Goal: Task Accomplishment & Management: Use online tool/utility

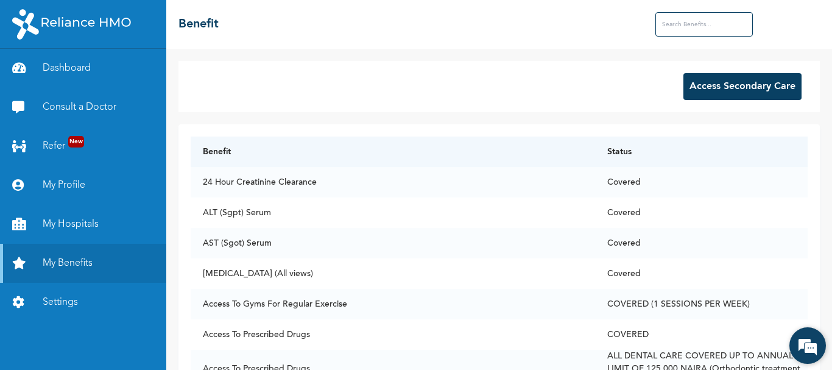
click at [810, 340] on em at bounding box center [807, 345] width 33 height 33
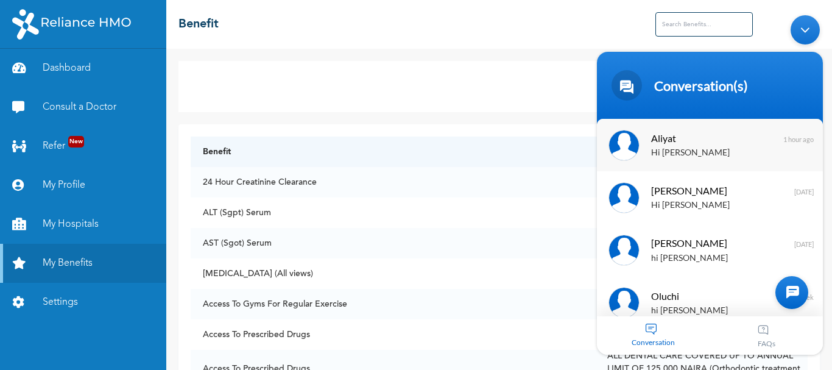
click at [682, 143] on span "Aliyat" at bounding box center [708, 138] width 115 height 16
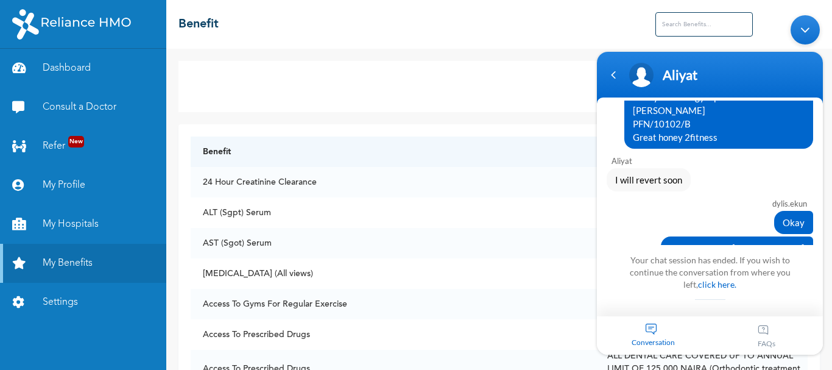
scroll to position [1122, 0]
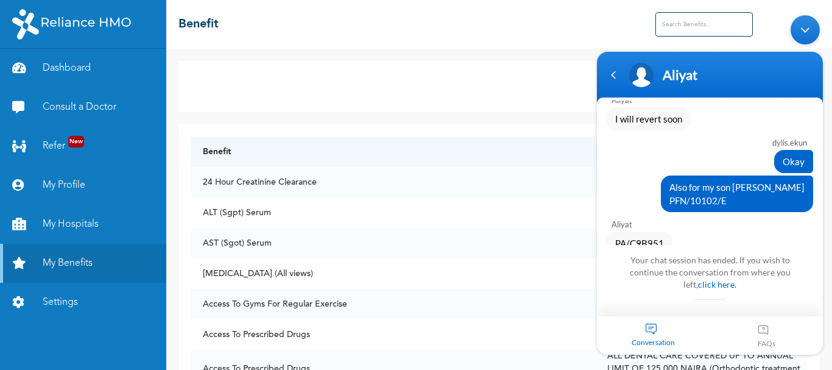
drag, startPoint x: 615, startPoint y: 220, endPoint x: 664, endPoint y: 220, distance: 48.7
click at [664, 231] on div "PA/C9B951" at bounding box center [639, 242] width 66 height 23
copy span "PA/C9B951"
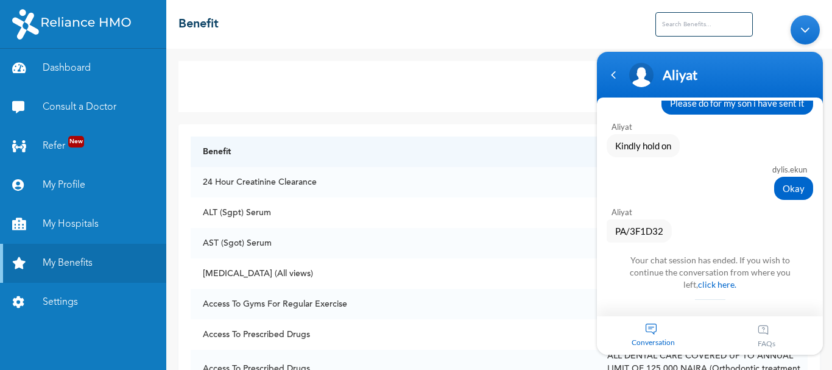
scroll to position [1365, 0]
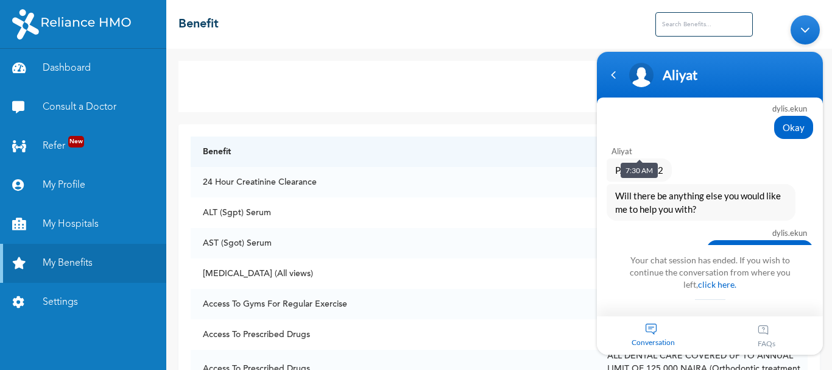
drag, startPoint x: 614, startPoint y: 146, endPoint x: 667, endPoint y: 138, distance: 54.2
click at [667, 158] on div "PA/3F1D32" at bounding box center [638, 169] width 65 height 23
copy span "PA/3F1D32"
click at [111, 263] on link "My Benefits" at bounding box center [83, 263] width 166 height 39
click at [807, 29] on div "Minimize live chat window" at bounding box center [804, 29] width 29 height 29
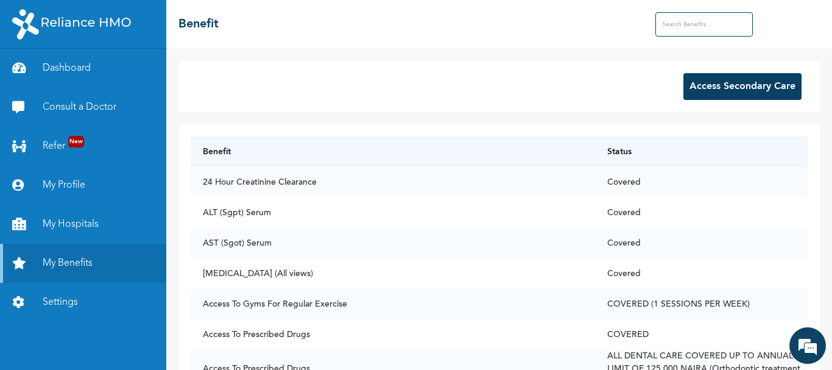
click at [729, 82] on button "Access Secondary Care" at bounding box center [742, 86] width 118 height 27
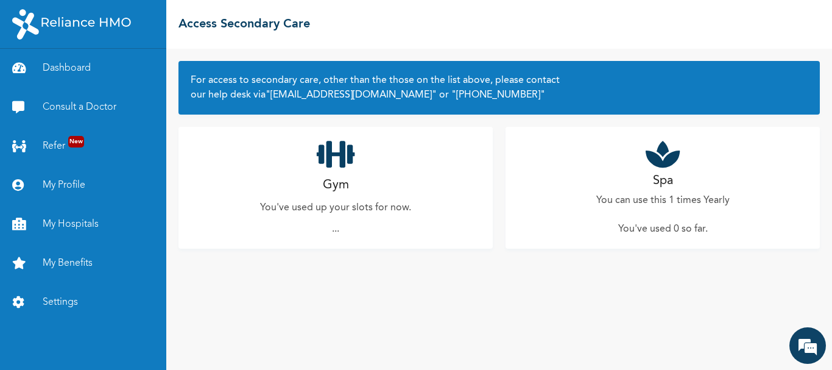
click at [331, 147] on icon at bounding box center [336, 154] width 38 height 30
click at [72, 67] on link "Dashboard" at bounding box center [83, 68] width 166 height 39
